Goal: Information Seeking & Learning: Learn about a topic

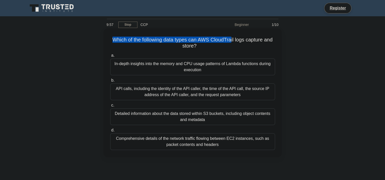
drag, startPoint x: 101, startPoint y: 39, endPoint x: 232, endPoint y: 39, distance: 131.0
click at [232, 39] on div "Which of the following data types can AWS CloudTrail logs capture and store? .s…" at bounding box center [193, 97] width 336 height 135
drag, startPoint x: 232, startPoint y: 39, endPoint x: 201, endPoint y: 40, distance: 30.8
click at [201, 40] on h5 "Which of the following data types can AWS CloudTrail logs capture and store? .s…" at bounding box center [193, 43] width 166 height 13
drag, startPoint x: 201, startPoint y: 40, endPoint x: 233, endPoint y: 52, distance: 34.4
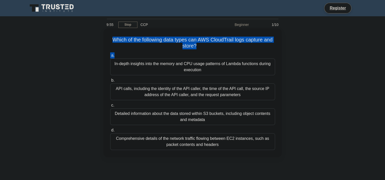
click at [233, 52] on div "Which of the following data types can AWS CloudTrail logs capture and store? .s…" at bounding box center [193, 93] width 174 height 125
drag, startPoint x: 233, startPoint y: 52, endPoint x: 164, endPoint y: 52, distance: 69.2
click at [164, 52] on div "Which of the following data types can AWS CloudTrail logs capture and store? .s…" at bounding box center [193, 93] width 174 height 125
click at [164, 52] on div "a. In-depth insights into the memory and CPU usage patterns of Lambda functions…" at bounding box center [192, 101] width 171 height 100
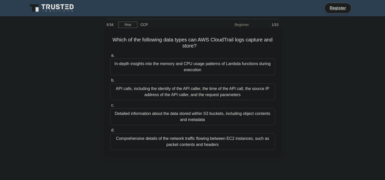
click at [164, 52] on div "a. In-depth insights into the memory and CPU usage patterns of Lambda functions…" at bounding box center [192, 101] width 171 height 100
drag, startPoint x: 164, startPoint y: 52, endPoint x: 231, endPoint y: 47, distance: 67.0
click at [231, 47] on div "Which of the following data types can AWS CloudTrail logs capture and store? .s…" at bounding box center [193, 93] width 174 height 125
drag, startPoint x: 231, startPoint y: 47, endPoint x: 220, endPoint y: 47, distance: 11.4
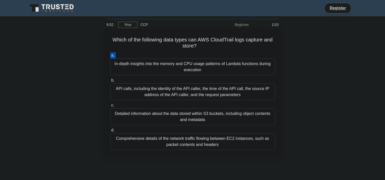
click at [220, 47] on h5 "Which of the following data types can AWS CloudTrail logs capture and store? .s…" at bounding box center [193, 43] width 166 height 13
drag, startPoint x: 220, startPoint y: 47, endPoint x: 159, endPoint y: 48, distance: 61.0
click at [159, 48] on h5 "Which of the following data types can AWS CloudTrail logs capture and store? .s…" at bounding box center [193, 43] width 166 height 13
click at [187, 80] on label "b. API calls, including the identity of the API caller, the time of the API cal…" at bounding box center [192, 88] width 165 height 23
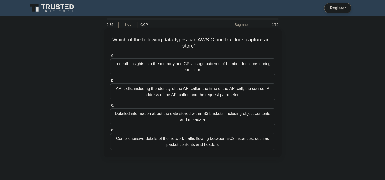
click at [110, 80] on input "b. API calls, including the identity of the API caller, the time of the API cal…" at bounding box center [110, 80] width 0 height 3
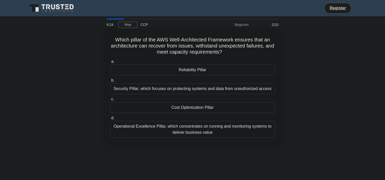
drag, startPoint x: 112, startPoint y: 39, endPoint x: 245, endPoint y: 54, distance: 133.0
click at [245, 54] on h5 "Which pillar of the AWS Well-Architected Framework ensures that an architecture…" at bounding box center [193, 46] width 166 height 19
click at [110, 41] on h5 "Which pillar of the AWS Well-Architected Framework ensures that an architecture…" at bounding box center [193, 46] width 166 height 19
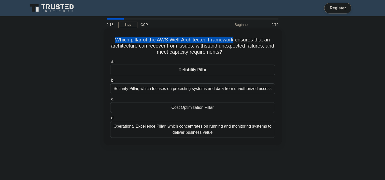
drag, startPoint x: 110, startPoint y: 41, endPoint x: 232, endPoint y: 40, distance: 121.6
click at [232, 40] on h5 "Which pillar of the AWS Well-Architected Framework ensures that an architecture…" at bounding box center [193, 46] width 166 height 19
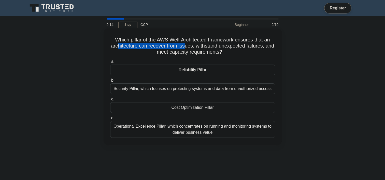
drag, startPoint x: 121, startPoint y: 48, endPoint x: 188, endPoint y: 48, distance: 67.4
click at [188, 48] on h5 "Which pillar of the AWS Well-Architected Framework ensures that an architecture…" at bounding box center [193, 46] width 166 height 19
click at [160, 58] on div "a. Reliability Pillar b. Security Pillar, which focuses on protecting systems a…" at bounding box center [192, 97] width 171 height 81
click at [204, 71] on div "Reliability Pillar" at bounding box center [192, 70] width 165 height 11
click at [110, 63] on input "a. Reliability Pillar" at bounding box center [110, 61] width 0 height 3
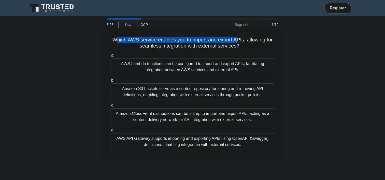
drag, startPoint x: 115, startPoint y: 38, endPoint x: 238, endPoint y: 42, distance: 122.4
click at [238, 42] on h5 "Which AWS service enables you to import and export APIs, allowing for seamless …" at bounding box center [193, 43] width 166 height 13
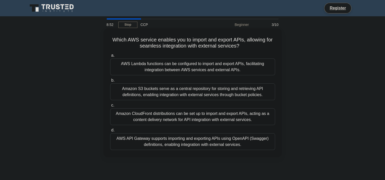
drag, startPoint x: 238, startPoint y: 42, endPoint x: 213, endPoint y: 49, distance: 25.9
click at [213, 49] on h5 "Which AWS service enables you to import and export APIs, allowing for seamless …" at bounding box center [193, 43] width 166 height 13
click at [139, 50] on div "Which AWS service enables you to import and export APIs, allowing for seamless …" at bounding box center [193, 93] width 174 height 125
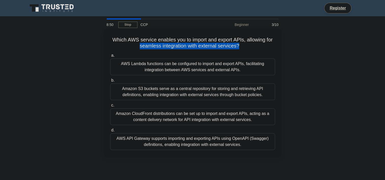
drag, startPoint x: 139, startPoint y: 50, endPoint x: 244, endPoint y: 43, distance: 105.5
click at [244, 43] on div "Which AWS service enables you to import and export APIs, allowing for seamless …" at bounding box center [193, 93] width 174 height 125
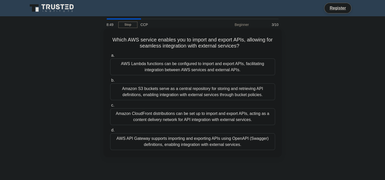
click at [171, 41] on h5 "Which AWS service enables you to import and export APIs, allowing for seamless …" at bounding box center [193, 43] width 166 height 13
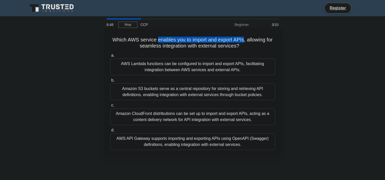
drag, startPoint x: 171, startPoint y: 41, endPoint x: 240, endPoint y: 39, distance: 69.0
click at [240, 39] on h5 "Which AWS service enables you to import and export APIs, allowing for seamless …" at bounding box center [193, 43] width 166 height 13
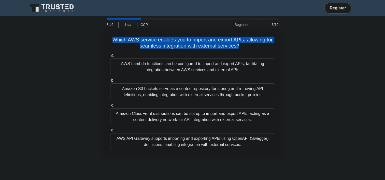
drag, startPoint x: 240, startPoint y: 39, endPoint x: 263, endPoint y: 39, distance: 23.7
click at [263, 39] on h5 "Which AWS service enables you to import and export APIs, allowing for seamless …" at bounding box center [193, 43] width 166 height 13
drag, startPoint x: 263, startPoint y: 39, endPoint x: 234, endPoint y: 49, distance: 31.2
click at [234, 49] on h5 "Which AWS service enables you to import and export APIs, allowing for seamless …" at bounding box center [193, 43] width 166 height 13
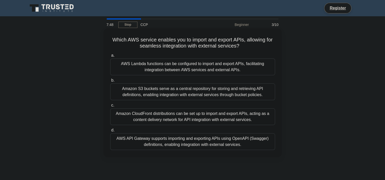
click at [185, 139] on div "AWS API Gateway supports importing and exporting APIs using OpenAPI (Swagger) d…" at bounding box center [192, 141] width 165 height 17
click at [110, 132] on input "d. AWS API Gateway supports importing and exporting APIs using OpenAPI (Swagger…" at bounding box center [110, 130] width 0 height 3
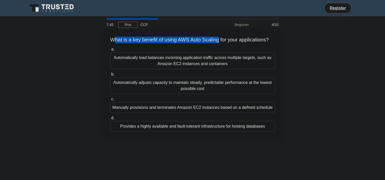
drag, startPoint x: 114, startPoint y: 37, endPoint x: 223, endPoint y: 40, distance: 108.6
click at [223, 40] on h5 "What is a key benefit of using AWS Auto Scaling for your applications? .spinner…" at bounding box center [193, 40] width 166 height 7
drag, startPoint x: 223, startPoint y: 40, endPoint x: 220, endPoint y: 37, distance: 3.2
click at [220, 37] on h5 "What is a key benefit of using AWS Auto Scaling for your applications? .spinner…" at bounding box center [193, 40] width 166 height 7
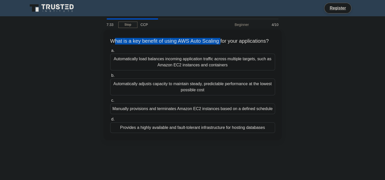
scroll to position [9, 0]
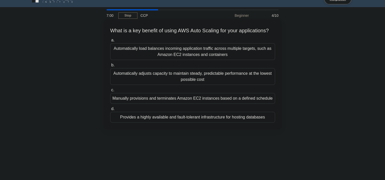
click at [172, 123] on div "Provides a highly available and fault-tolerant infrastructure for hosting datab…" at bounding box center [192, 117] width 165 height 11
click at [110, 111] on input "d. Provides a highly available and fault-tolerant infrastructure for hosting da…" at bounding box center [110, 108] width 0 height 3
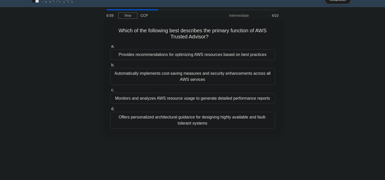
scroll to position [0, 0]
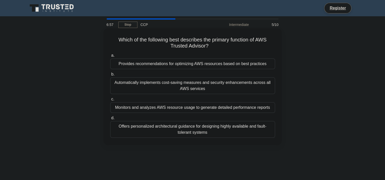
drag, startPoint x: 120, startPoint y: 35, endPoint x: 259, endPoint y: 46, distance: 139.3
click at [259, 46] on div "Which of the following best describes the primary function of AWS Trusted Advis…" at bounding box center [193, 87] width 174 height 112
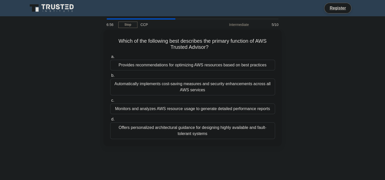
drag, startPoint x: 259, startPoint y: 46, endPoint x: 319, endPoint y: 46, distance: 60.5
click at [319, 46] on div "Which of the following best describes the primary function of AWS Trusted Advis…" at bounding box center [193, 91] width 336 height 123
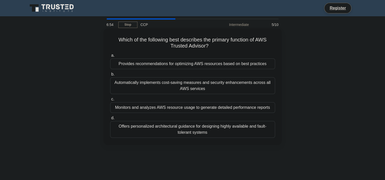
click at [158, 38] on h5 "Which of the following best describes the primary function of AWS Trusted Advis…" at bounding box center [193, 43] width 166 height 13
drag, startPoint x: 158, startPoint y: 38, endPoint x: 227, endPoint y: 41, distance: 69.0
click at [227, 41] on h5 "Which of the following best describes the primary function of AWS Trusted Advis…" at bounding box center [193, 43] width 166 height 13
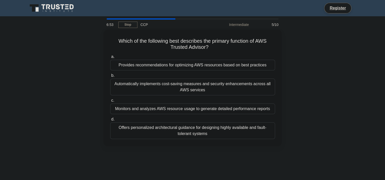
drag, startPoint x: 227, startPoint y: 41, endPoint x: 284, endPoint y: 48, distance: 57.5
click at [284, 48] on div "Which of the following best describes the primary function of AWS Trusted Advis…" at bounding box center [193, 91] width 336 height 123
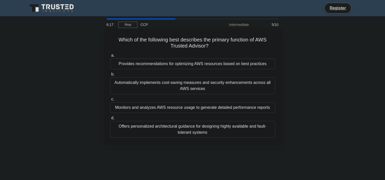
click at [214, 63] on div "Provides recommendations for optimizing AWS resources based on best practices" at bounding box center [192, 63] width 165 height 11
click at [110, 57] on input "a. Provides recommendations for optimizing AWS resources based on best practices" at bounding box center [110, 55] width 0 height 3
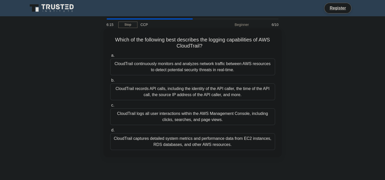
drag, startPoint x: 137, startPoint y: 36, endPoint x: 222, endPoint y: 43, distance: 85.7
click at [222, 43] on h5 "Which of the following best describes the logging capabilities of AWS CloudTrai…" at bounding box center [193, 43] width 166 height 13
click at [219, 47] on h5 "Which of the following best describes the logging capabilities of AWS CloudTrai…" at bounding box center [193, 43] width 166 height 13
drag, startPoint x: 219, startPoint y: 47, endPoint x: 252, endPoint y: 45, distance: 32.9
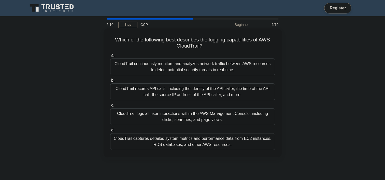
click at [252, 45] on h5 "Which of the following best describes the logging capabilities of AWS CloudTrai…" at bounding box center [193, 43] width 166 height 13
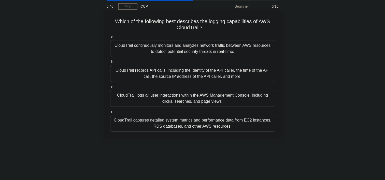
scroll to position [20, 0]
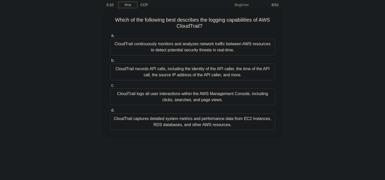
click at [238, 75] on div "CloudTrail records API calls, including the identity of the API caller, the tim…" at bounding box center [192, 72] width 165 height 17
click at [110, 62] on input "b. CloudTrail records API calls, including the identity of the API caller, the …" at bounding box center [110, 60] width 0 height 3
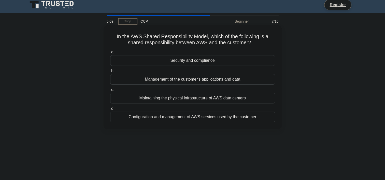
scroll to position [0, 0]
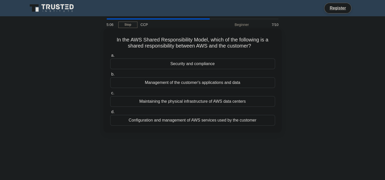
drag, startPoint x: 114, startPoint y: 38, endPoint x: 260, endPoint y: 47, distance: 146.0
click at [260, 47] on h5 "In the AWS Shared Responsibility Model, which of the following is a shared resp…" at bounding box center [193, 43] width 166 height 13
click at [209, 64] on div "Security and compliance" at bounding box center [192, 63] width 165 height 11
click at [110, 57] on input "a. Security and compliance" at bounding box center [110, 55] width 0 height 3
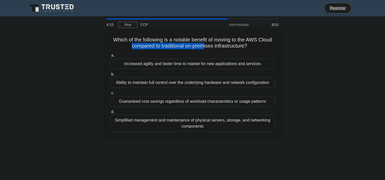
drag, startPoint x: 117, startPoint y: 44, endPoint x: 203, endPoint y: 44, distance: 86.0
click at [203, 44] on h5 "Which of the following is a notable benefit of moving to the AWS Cloud compared…" at bounding box center [193, 43] width 166 height 13
click at [273, 43] on h5 "Which of the following is a notable benefit of moving to the AWS Cloud compared…" at bounding box center [193, 43] width 166 height 13
drag, startPoint x: 262, startPoint y: 46, endPoint x: 152, endPoint y: 48, distance: 109.9
click at [152, 48] on h5 "Which of the following is a notable benefit of moving to the AWS Cloud compared…" at bounding box center [193, 43] width 166 height 13
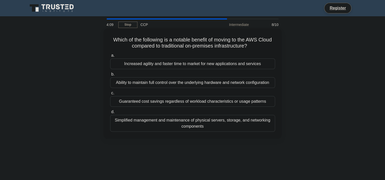
click at [219, 50] on div "Which of the following is a notable benefit of moving to the AWS Cloud compared…" at bounding box center [193, 84] width 174 height 106
drag, startPoint x: 187, startPoint y: 123, endPoint x: 261, endPoint y: 57, distance: 98.7
click at [261, 57] on div "a. Increased agility and faster time to market for new applications and service…" at bounding box center [192, 91] width 171 height 81
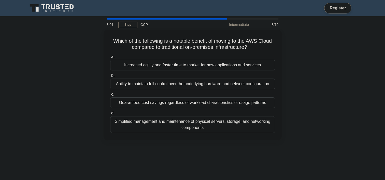
drag, startPoint x: 261, startPoint y: 57, endPoint x: 329, endPoint y: 56, distance: 67.9
click at [329, 56] on div "Which of the following is a notable benefit of moving to the AWS Cloud compared…" at bounding box center [193, 88] width 336 height 116
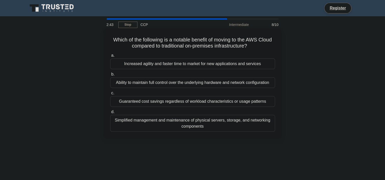
click at [191, 64] on div "Increased agility and faster time to market for new applications and services" at bounding box center [192, 63] width 165 height 11
click at [110, 57] on input "a. Increased agility and faster time to market for new applications and services" at bounding box center [110, 55] width 0 height 3
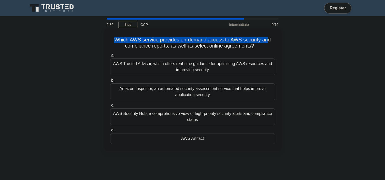
drag, startPoint x: 113, startPoint y: 41, endPoint x: 267, endPoint y: 42, distance: 153.6
click at [267, 42] on h5 "Which AWS service provides on-demand access to AWS security and compliance repo…" at bounding box center [193, 43] width 166 height 13
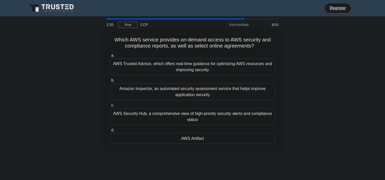
click at [200, 47] on h5 "Which AWS service provides on-demand access to AWS security and compliance repo…" at bounding box center [193, 43] width 166 height 13
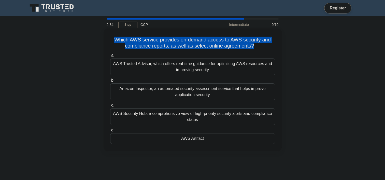
click at [200, 47] on h5 "Which AWS service provides on-demand access to AWS security and compliance repo…" at bounding box center [193, 43] width 166 height 13
drag, startPoint x: 200, startPoint y: 47, endPoint x: 158, endPoint y: 48, distance: 42.2
click at [158, 48] on h5 "Which AWS service provides on-demand access to AWS security and compliance repo…" at bounding box center [193, 43] width 166 height 13
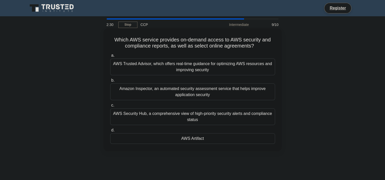
click at [180, 38] on h5 "Which AWS service provides on-demand access to AWS security and compliance repo…" at bounding box center [193, 43] width 166 height 13
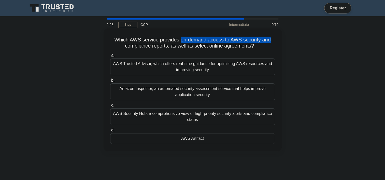
drag, startPoint x: 180, startPoint y: 38, endPoint x: 269, endPoint y: 38, distance: 88.8
click at [269, 38] on h5 "Which AWS service provides on-demand access to AWS security and compliance repo…" at bounding box center [193, 43] width 166 height 13
click at [198, 39] on h5 "Which AWS service provides on-demand access to AWS security and compliance repo…" at bounding box center [193, 43] width 166 height 13
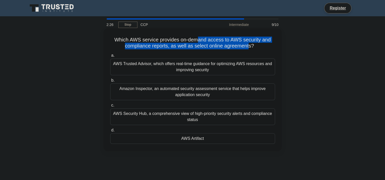
drag, startPoint x: 198, startPoint y: 39, endPoint x: 249, endPoint y: 44, distance: 51.6
click at [249, 44] on h5 "Which AWS service provides on-demand access to AWS security and compliance repo…" at bounding box center [193, 43] width 166 height 13
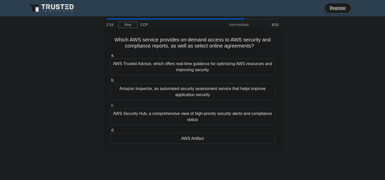
click at [185, 36] on div "Which AWS service provides on-demand access to AWS security and compliance repo…" at bounding box center [193, 90] width 174 height 119
click at [153, 48] on h5 "Which AWS service provides on-demand access to AWS security and compliance repo…" at bounding box center [193, 43] width 166 height 13
drag, startPoint x: 153, startPoint y: 48, endPoint x: 216, endPoint y: 49, distance: 63.3
click at [216, 49] on h5 "Which AWS service provides on-demand access to AWS security and compliance repo…" at bounding box center [193, 43] width 166 height 13
drag, startPoint x: 216, startPoint y: 49, endPoint x: 178, endPoint y: 37, distance: 40.2
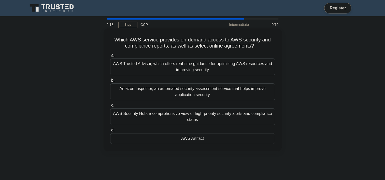
click at [178, 37] on h5 "Which AWS service provides on-demand access to AWS security and compliance repo…" at bounding box center [193, 43] width 166 height 13
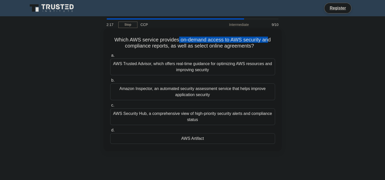
drag, startPoint x: 178, startPoint y: 37, endPoint x: 267, endPoint y: 43, distance: 89.5
click at [267, 43] on h5 "Which AWS service provides on-demand access to AWS security and compliance repo…" at bounding box center [193, 43] width 166 height 13
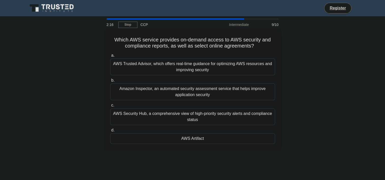
click at [200, 44] on h5 "Which AWS service provides on-demand access to AWS security and compliance repo…" at bounding box center [193, 43] width 166 height 13
click at [202, 116] on div "AWS Security Hub, a comprehensive view of high-priority security alerts and com…" at bounding box center [192, 116] width 165 height 17
click at [110, 107] on input "c. AWS Security Hub, a comprehensive view of high-priority security alerts and …" at bounding box center [110, 105] width 0 height 3
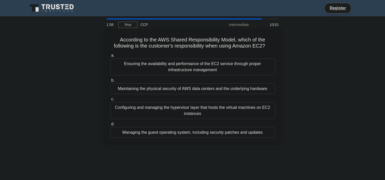
click at [147, 38] on h5 "According to the AWS Shared Responsibility Model, which of the following is the…" at bounding box center [193, 43] width 166 height 13
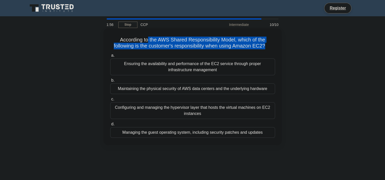
drag, startPoint x: 147, startPoint y: 38, endPoint x: 276, endPoint y: 46, distance: 129.0
click at [276, 46] on div "According to the AWS Shared Responsibility Model, which of the following is the…" at bounding box center [193, 87] width 174 height 112
drag, startPoint x: 276, startPoint y: 46, endPoint x: 239, endPoint y: 50, distance: 36.8
click at [239, 50] on div "According to the AWS Shared Responsibility Model, which of the following is the…" at bounding box center [193, 87] width 174 height 112
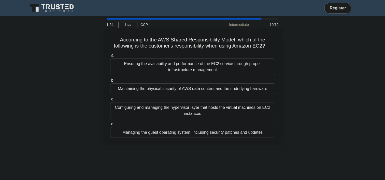
click at [227, 51] on div "According to the AWS Shared Responsibility Model, which of the following is the…" at bounding box center [193, 87] width 174 height 112
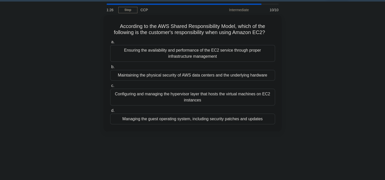
scroll to position [17, 0]
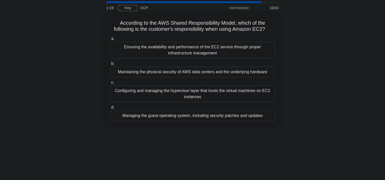
click at [167, 48] on div "Ensuring the availability and performance of the EC2 service through proper inf…" at bounding box center [192, 50] width 165 height 17
click at [110, 40] on input "a. Ensuring the availability and performance of the EC2 service through proper …" at bounding box center [110, 38] width 0 height 3
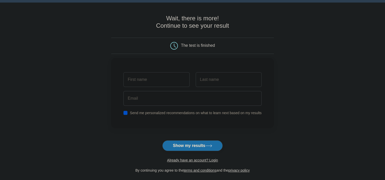
scroll to position [5, 0]
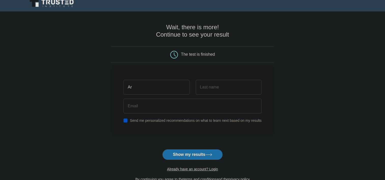
type input "Arham"
type input "[DEMOGRAPHIC_DATA]"
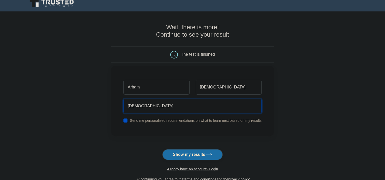
type input "[EMAIL_ADDRESS][DOMAIN_NAME]"
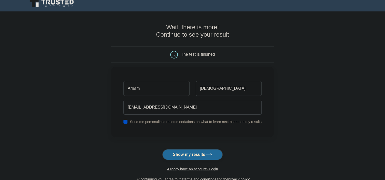
click at [199, 155] on button "Show my results" at bounding box center [192, 154] width 60 height 11
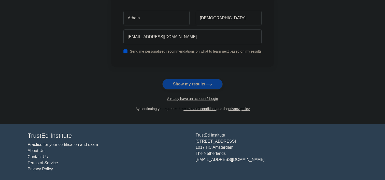
click at [206, 85] on form "Wait, there is more! Continue to see your result The test is finished [DEMOGRAP…" at bounding box center [192, 32] width 163 height 159
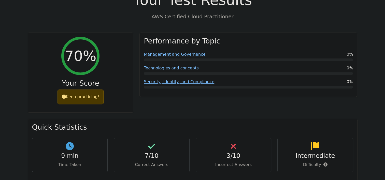
scroll to position [177, 0]
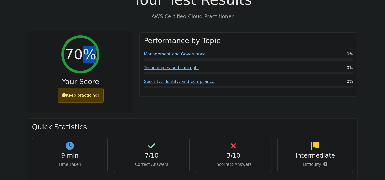
drag, startPoint x: 85, startPoint y: 38, endPoint x: 103, endPoint y: 45, distance: 19.6
click at [103, 45] on div "70% Your Score Keep practicing!" at bounding box center [80, 71] width 105 height 80
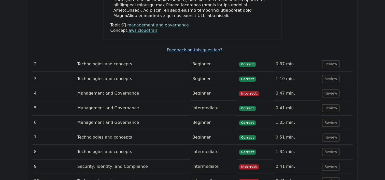
scroll to position [602, 0]
click at [118, 86] on td "Management and Governance" at bounding box center [132, 93] width 115 height 14
click at [323, 90] on button "Review" at bounding box center [330, 94] width 17 height 8
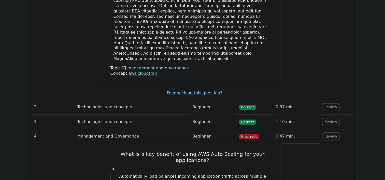
scroll to position [546, 0]
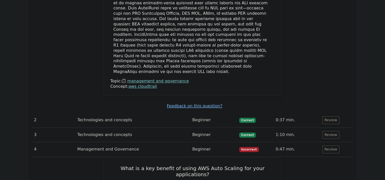
click at [90, 142] on td "Management and Governance" at bounding box center [132, 149] width 115 height 14
click at [326, 145] on button "Review" at bounding box center [330, 149] width 17 height 8
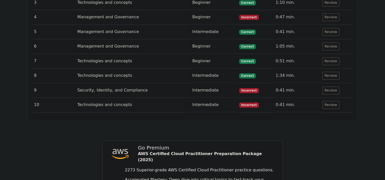
scroll to position [679, 0]
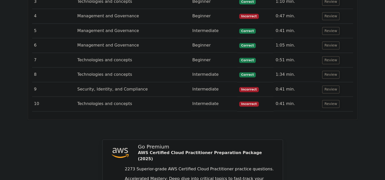
click at [199, 82] on td "Intermediate" at bounding box center [213, 89] width 47 height 14
click at [326, 85] on button "Review" at bounding box center [330, 89] width 17 height 8
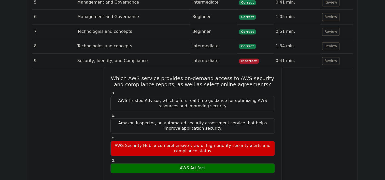
scroll to position [708, 0]
click at [225, 76] on h5 "Which AWS service provides on-demand access to AWS security and compliance repo…" at bounding box center [192, 82] width 165 height 12
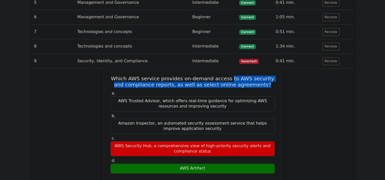
drag, startPoint x: 225, startPoint y: 46, endPoint x: 264, endPoint y: 53, distance: 40.6
click at [264, 76] on h5 "Which AWS service provides on-demand access to AWS security and compliance repo…" at bounding box center [192, 82] width 165 height 12
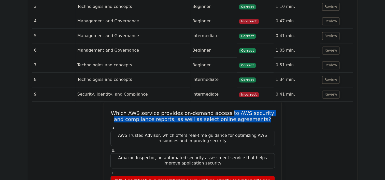
scroll to position [669, 0]
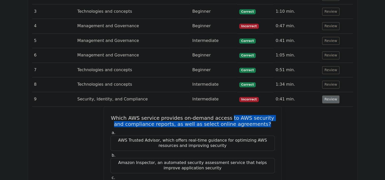
click at [327, 95] on button "Review" at bounding box center [330, 99] width 17 height 8
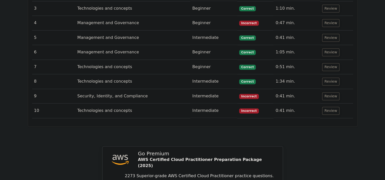
scroll to position [672, 0]
click at [333, 107] on button "Review" at bounding box center [330, 111] width 17 height 8
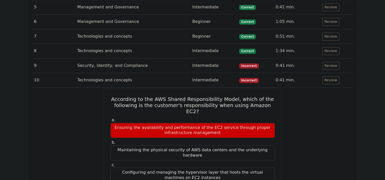
scroll to position [706, 0]
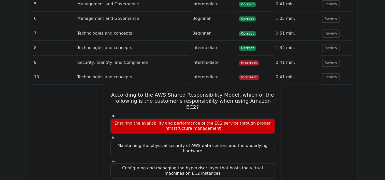
drag, startPoint x: 132, startPoint y: 149, endPoint x: 259, endPoint y: 145, distance: 127.7
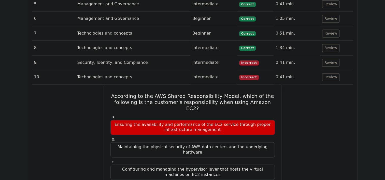
drag, startPoint x: 259, startPoint y: 145, endPoint x: 311, endPoint y: 146, distance: 51.9
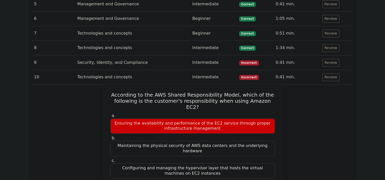
drag, startPoint x: 270, startPoint y: 147, endPoint x: 193, endPoint y: 150, distance: 77.1
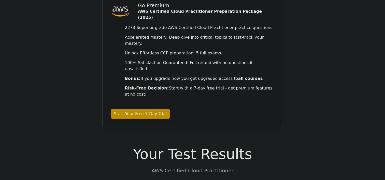
scroll to position [0, 0]
